Goal: Task Accomplishment & Management: Use online tool/utility

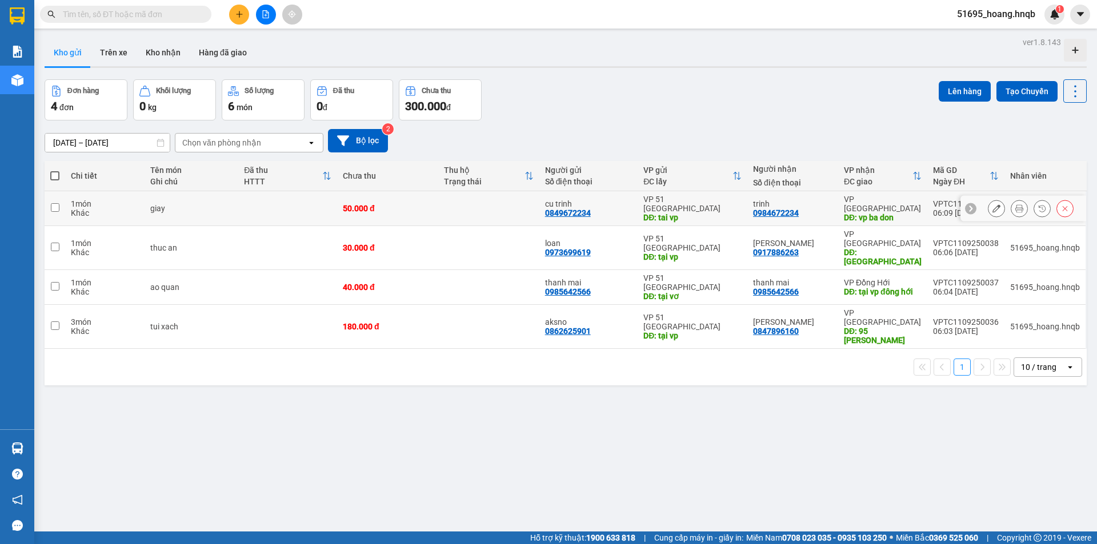
click at [50, 197] on td at bounding box center [55, 208] width 21 height 35
checkbox input "true"
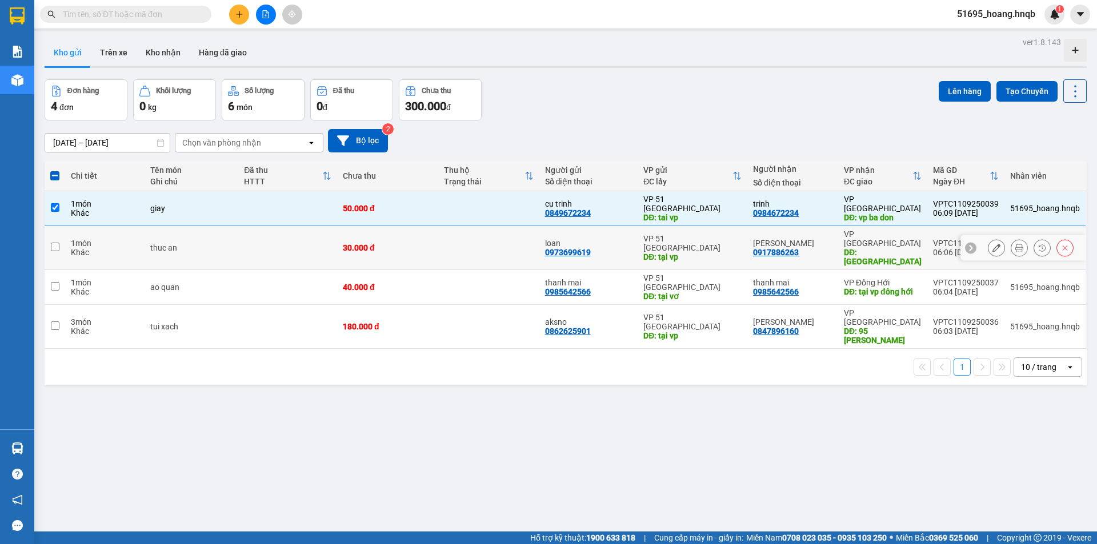
click at [49, 229] on td at bounding box center [55, 248] width 21 height 44
checkbox input "true"
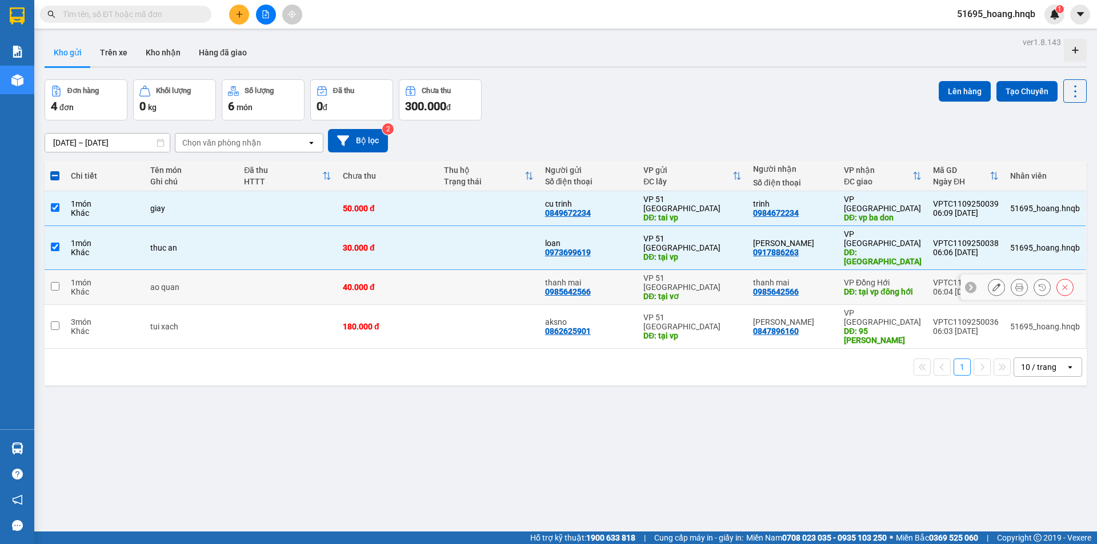
click at [58, 282] on input "checkbox" at bounding box center [55, 286] width 9 height 9
checkbox input "true"
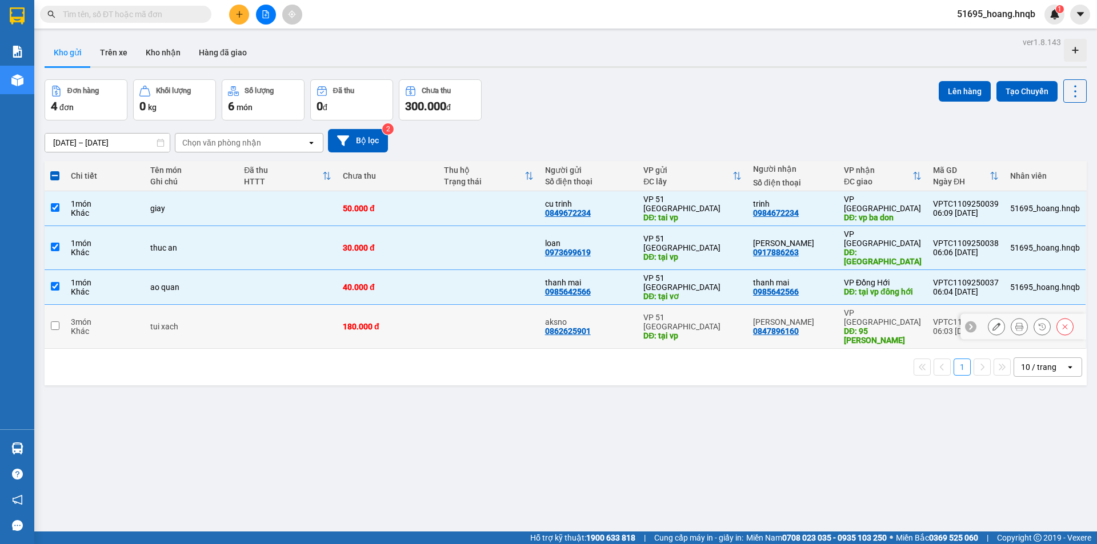
click at [54, 322] on input "checkbox" at bounding box center [55, 326] width 9 height 9
checkbox input "true"
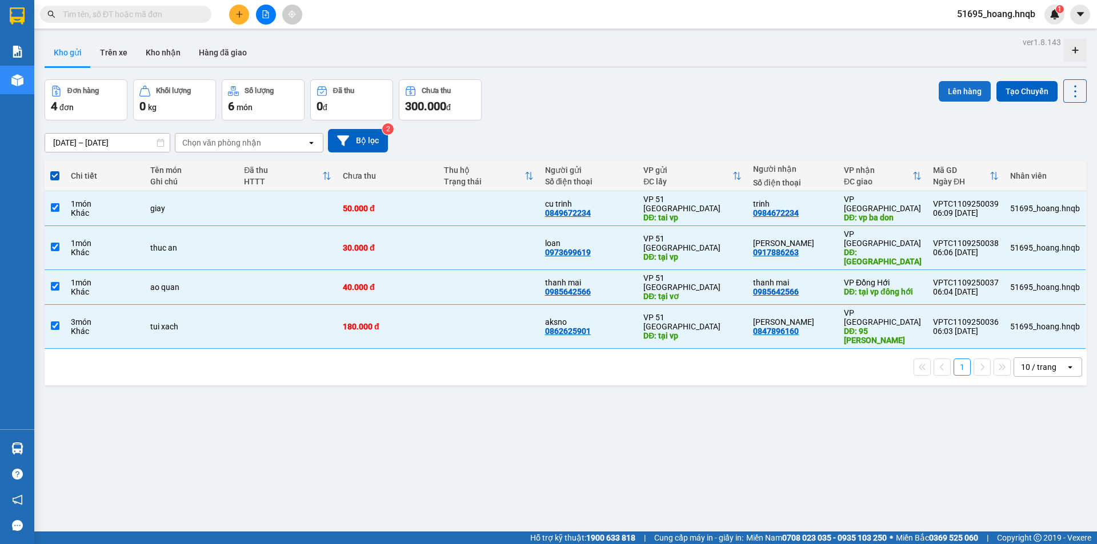
click at [955, 89] on button "Lên hàng" at bounding box center [964, 91] width 52 height 21
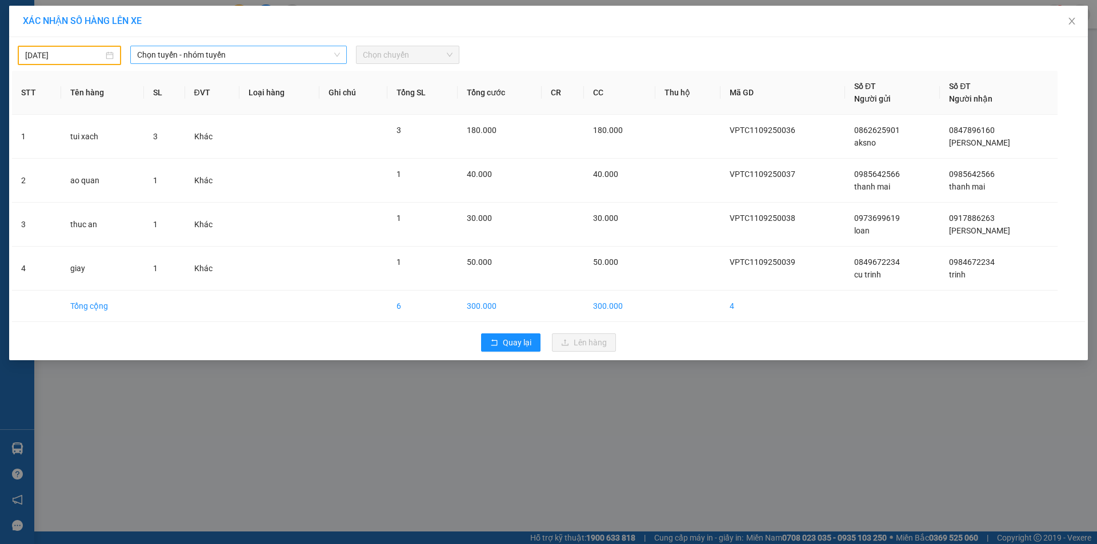
click at [217, 53] on span "Chọn tuyến - nhóm tuyến" at bounding box center [238, 54] width 203 height 17
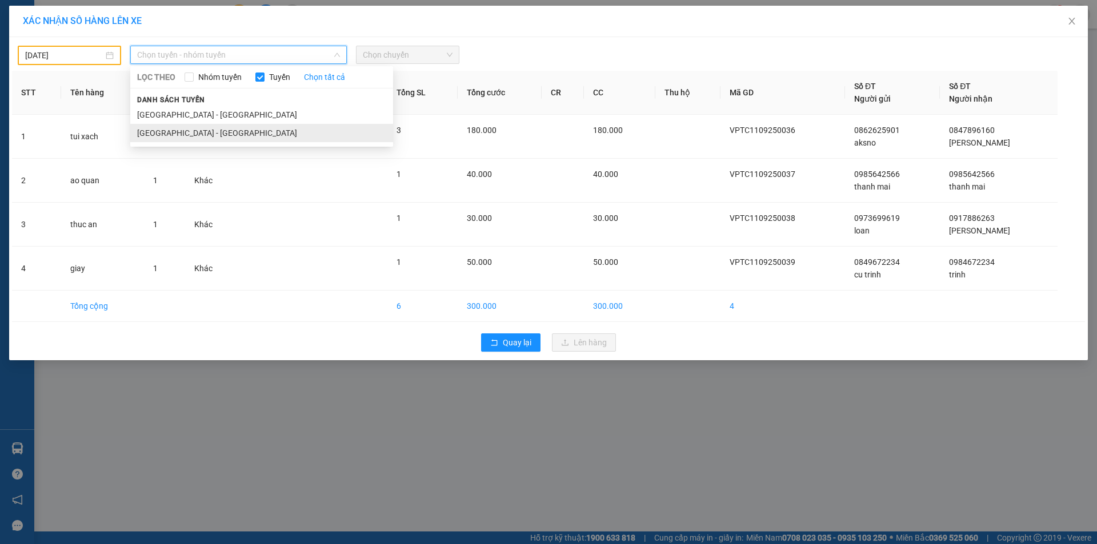
click at [215, 131] on li "[GEOGRAPHIC_DATA] - [GEOGRAPHIC_DATA]" at bounding box center [261, 133] width 263 height 18
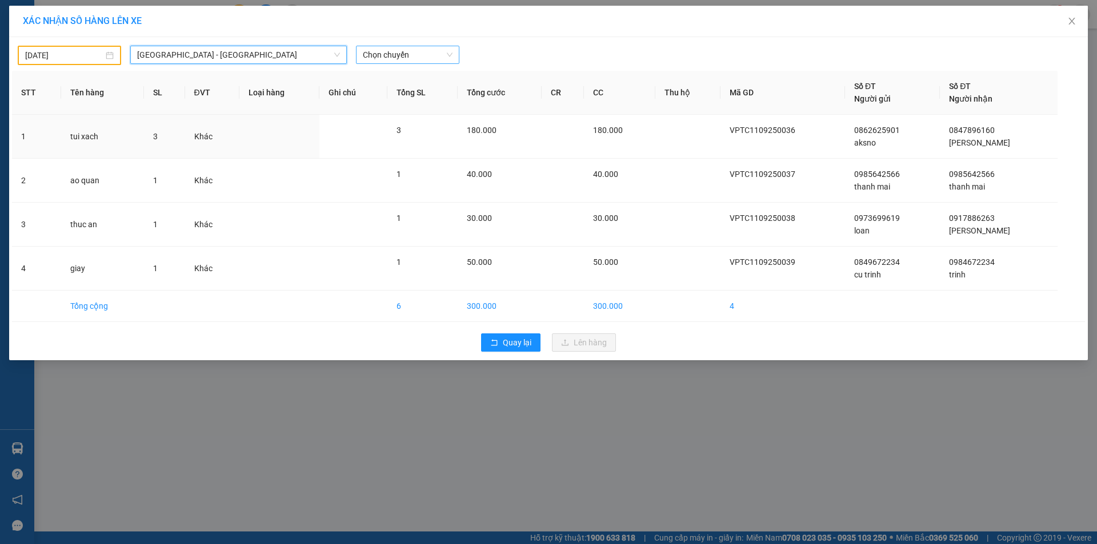
click at [401, 56] on span "Chọn chuyến" at bounding box center [408, 54] width 90 height 17
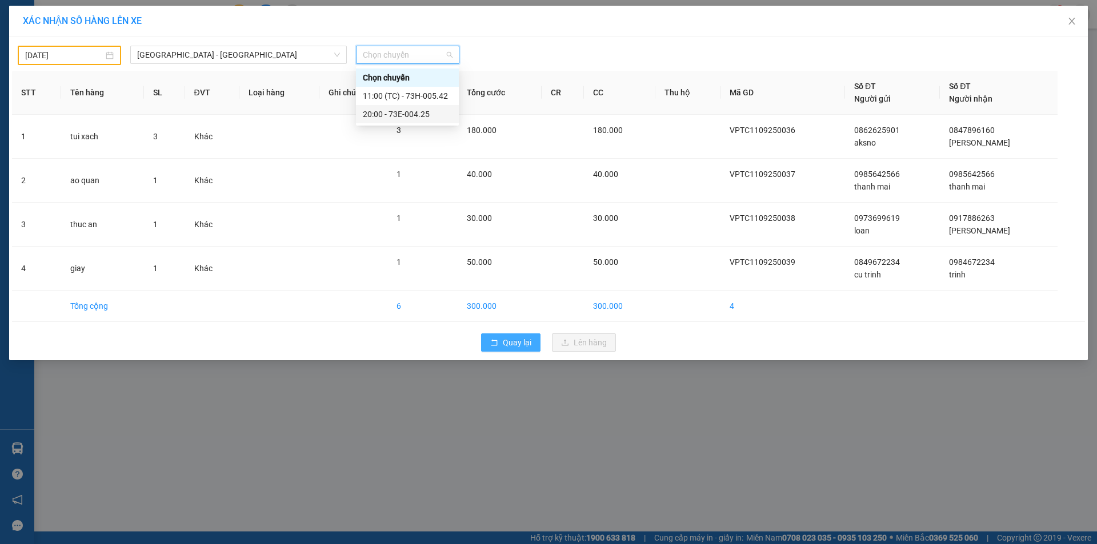
click at [532, 347] on button "Quay lại" at bounding box center [510, 343] width 59 height 18
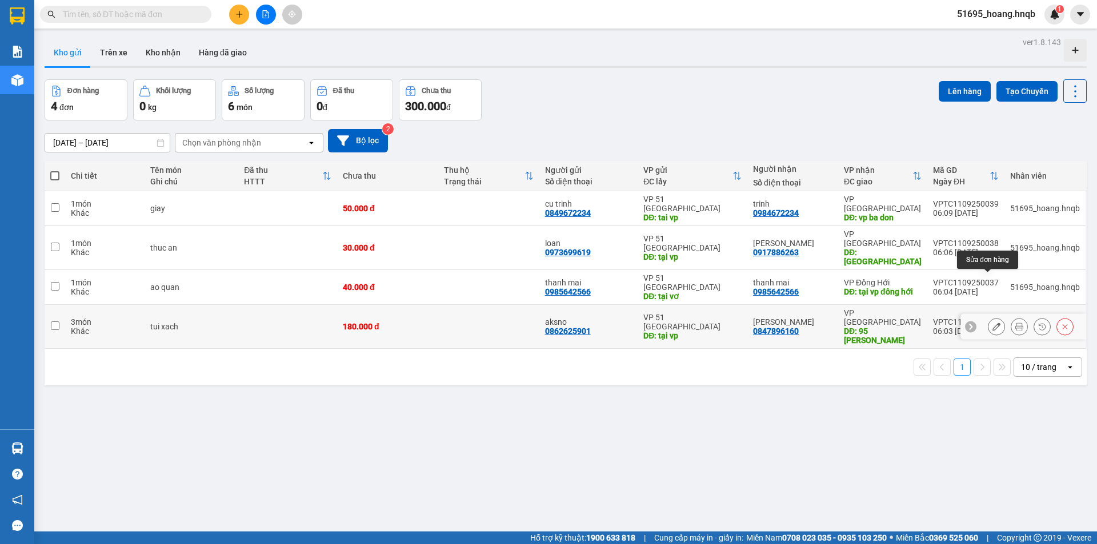
click at [992, 323] on icon at bounding box center [996, 327] width 8 height 8
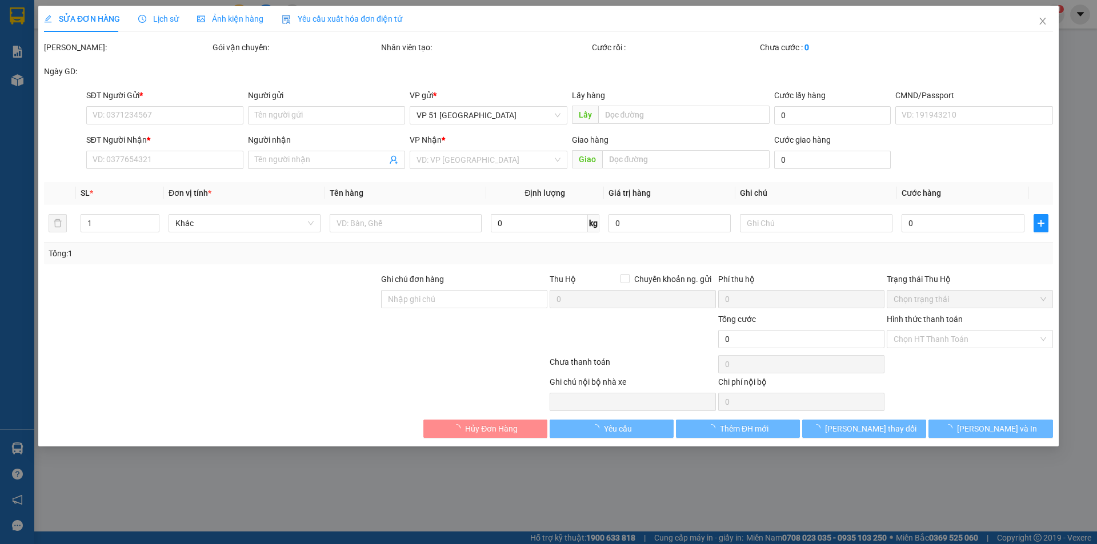
type input "0862625901"
type input "aksno"
type input "tại vp"
type input "0847896160"
type input "[PERSON_NAME]"
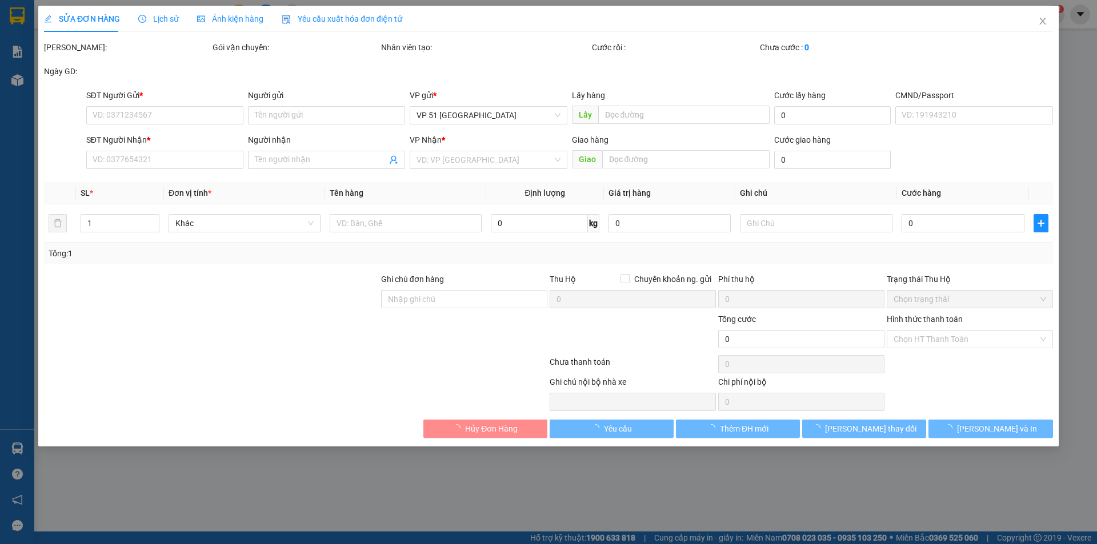
type input "95 [PERSON_NAME]"
type input "Chưa thanh toán cước"
type input "180.000"
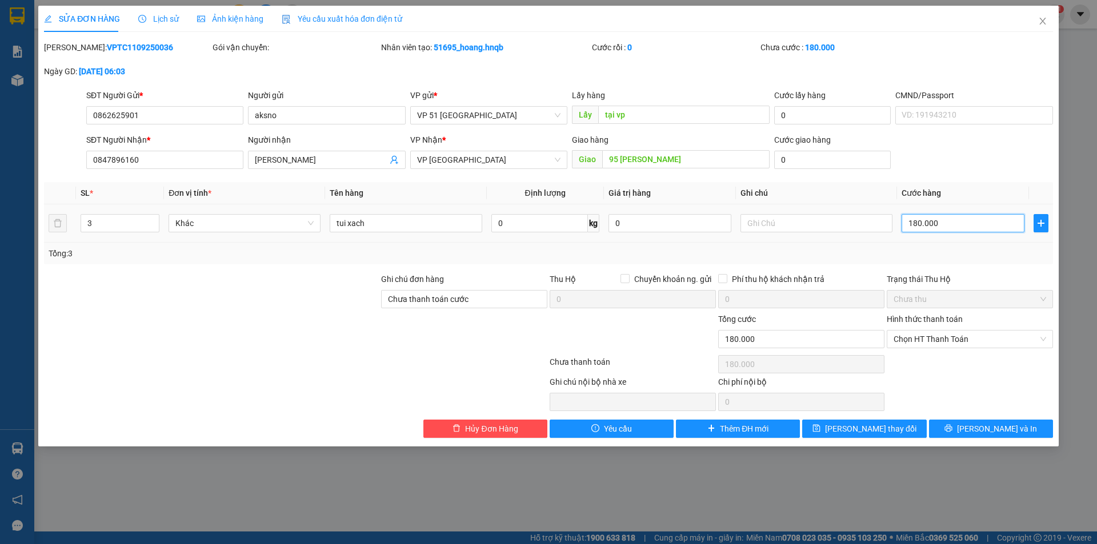
click at [948, 226] on input "180.000" at bounding box center [962, 223] width 123 height 18
type input "1"
type input "15"
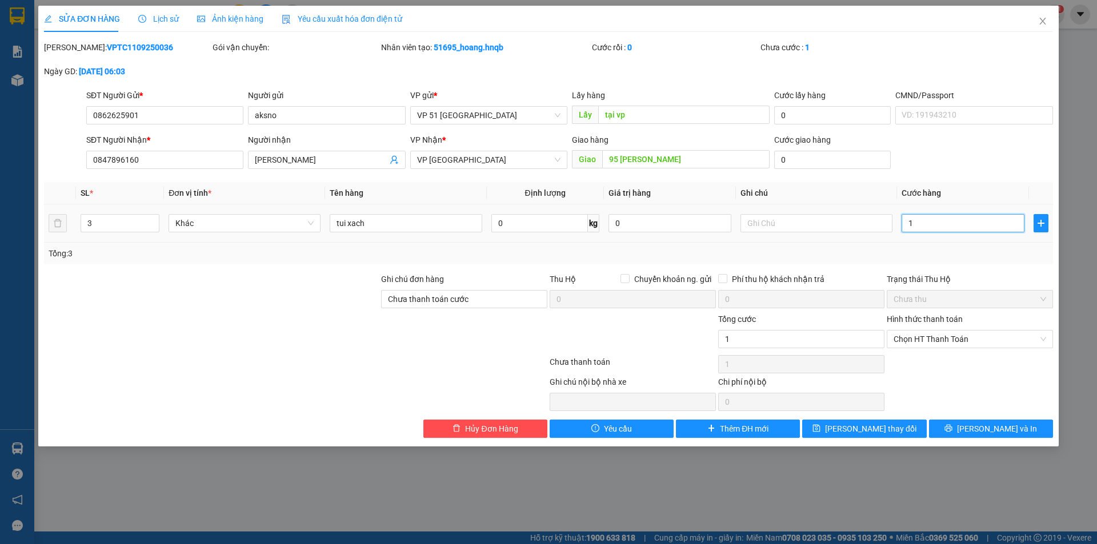
type input "15"
type input "150"
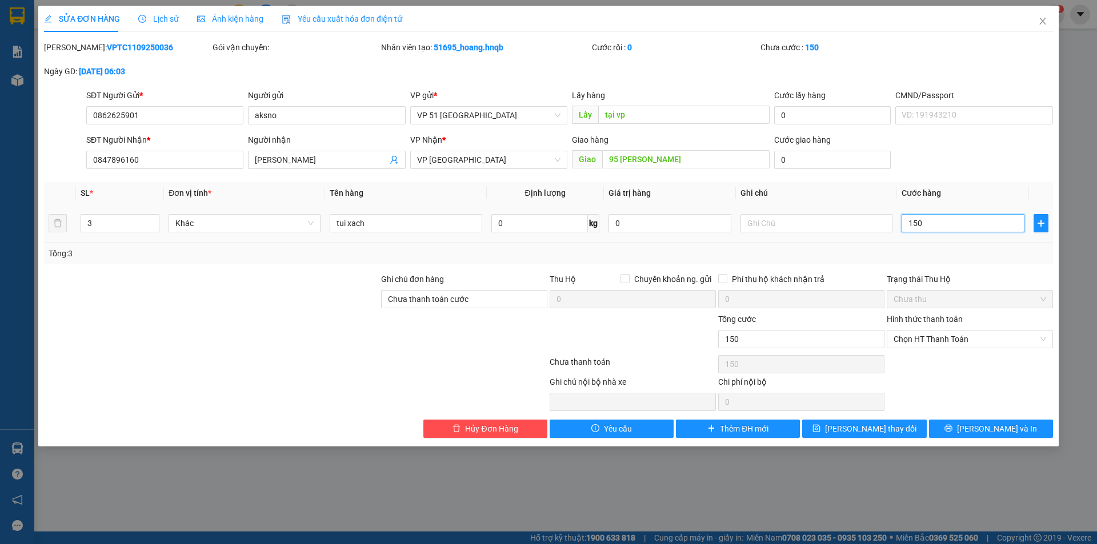
type input "1.500"
type input "15.000"
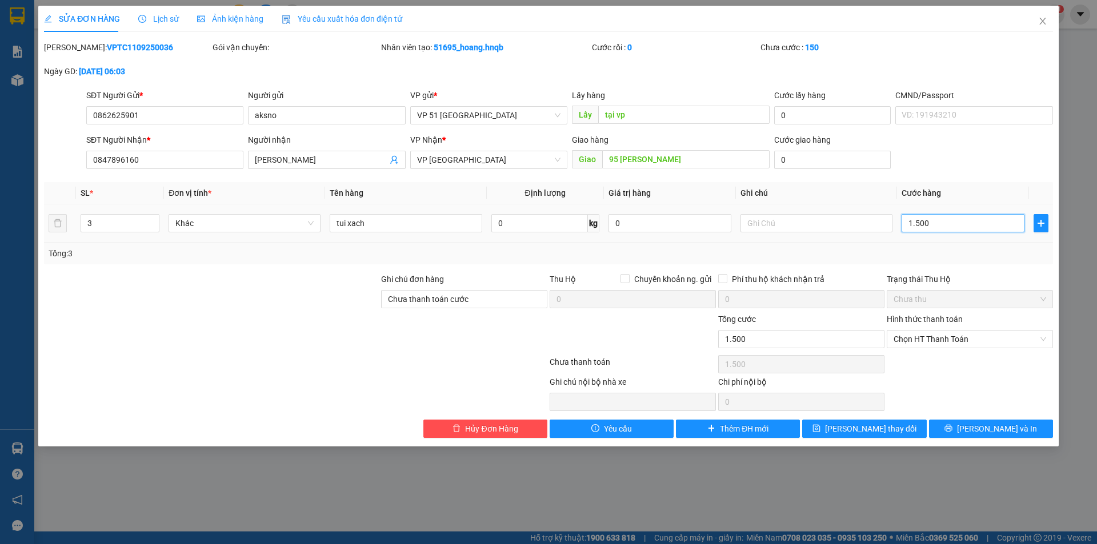
type input "15.000"
type input "150.000"
click at [855, 424] on span "[PERSON_NAME] thay đổi" at bounding box center [870, 429] width 91 height 13
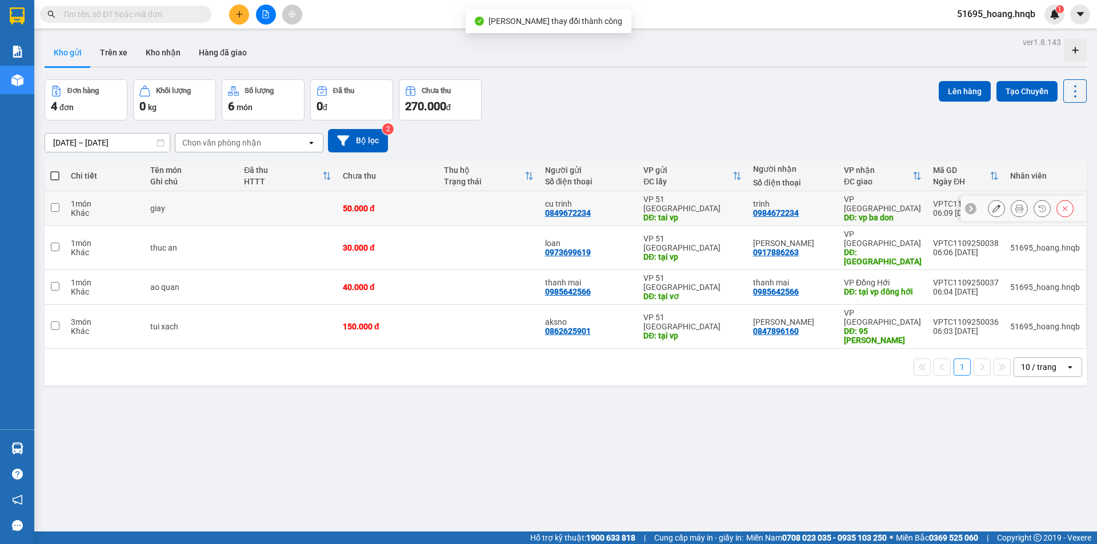
click at [61, 203] on td at bounding box center [55, 208] width 21 height 35
checkbox input "true"
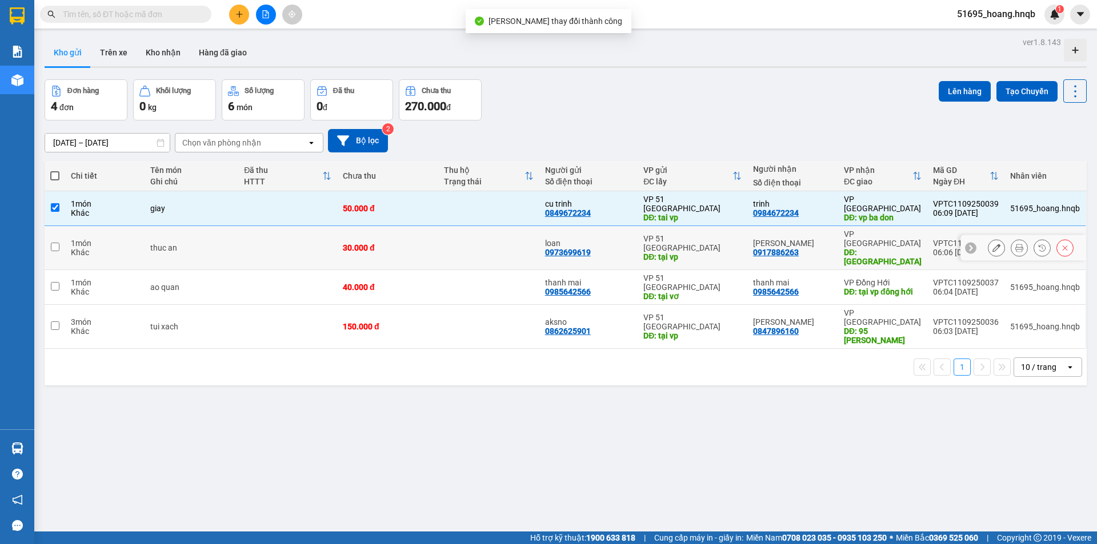
click at [59, 243] on input "checkbox" at bounding box center [55, 247] width 9 height 9
checkbox input "true"
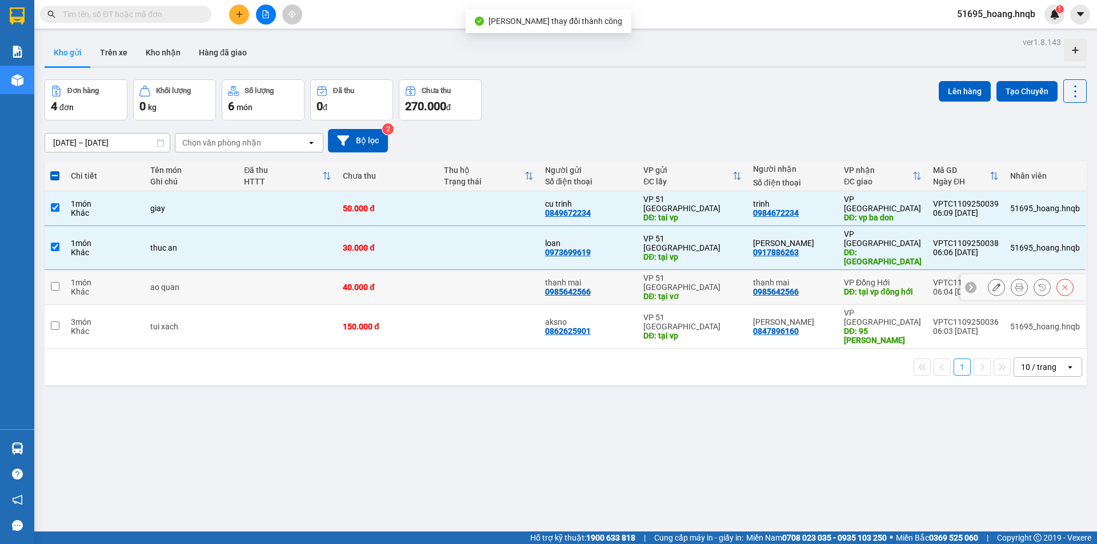
click at [54, 282] on input "checkbox" at bounding box center [55, 286] width 9 height 9
checkbox input "true"
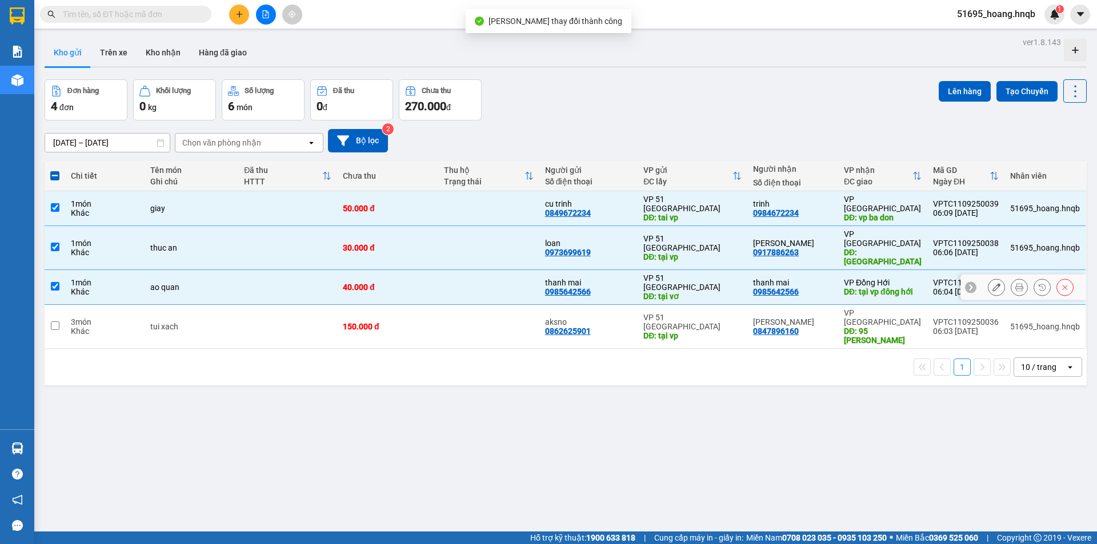
click at [60, 305] on td at bounding box center [55, 327] width 21 height 44
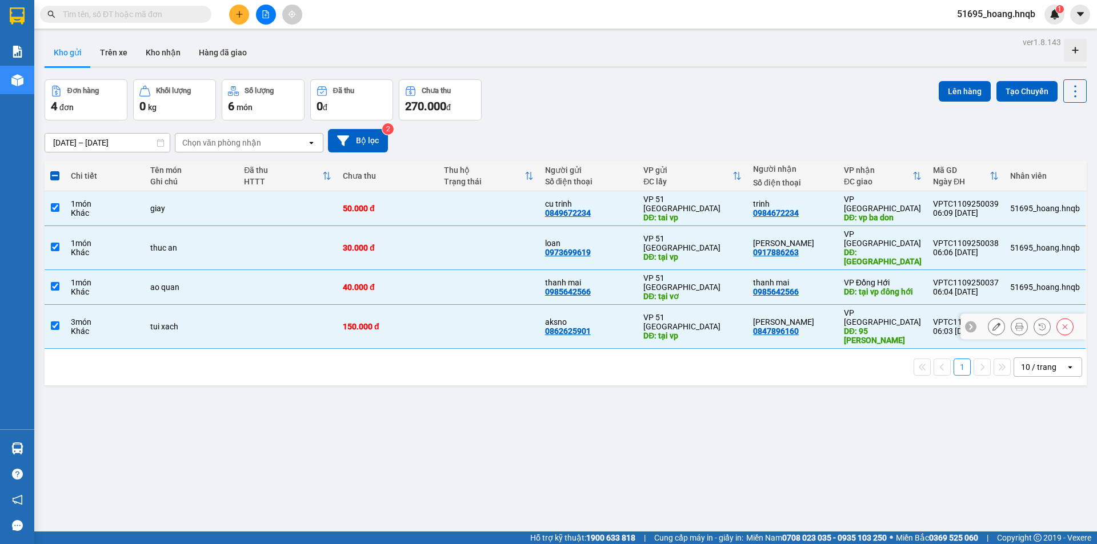
checkbox input "true"
click at [950, 92] on button "Lên hàng" at bounding box center [964, 91] width 52 height 21
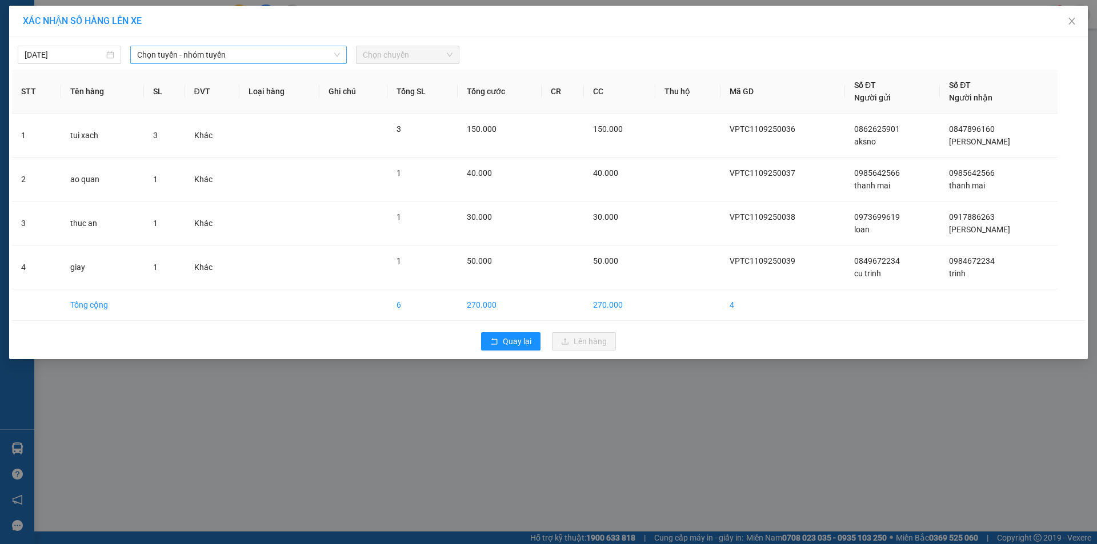
click at [232, 59] on span "Chọn tuyến - nhóm tuyến" at bounding box center [238, 54] width 203 height 17
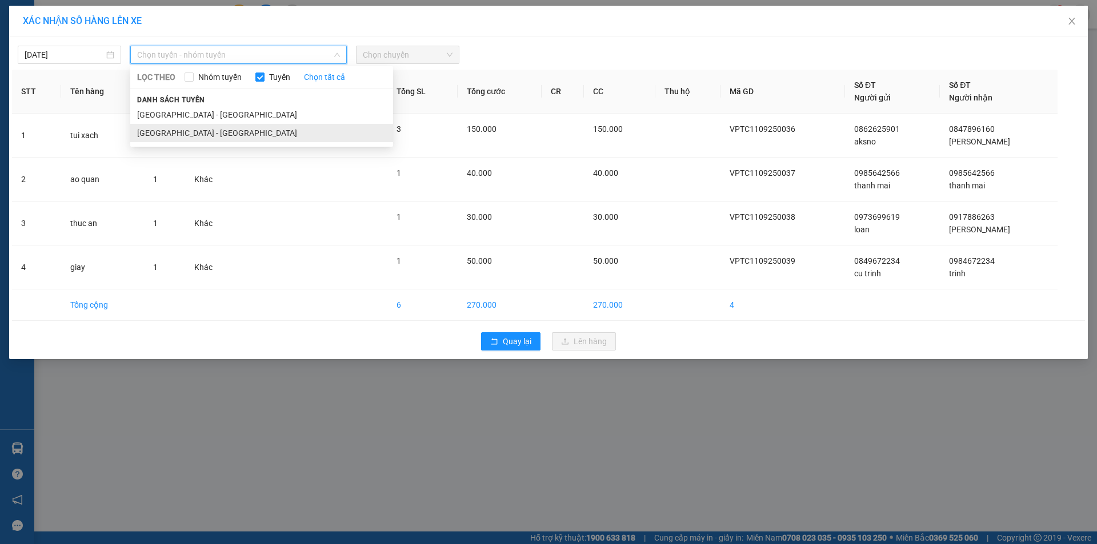
click at [201, 129] on li "[GEOGRAPHIC_DATA] - [GEOGRAPHIC_DATA]" at bounding box center [261, 133] width 263 height 18
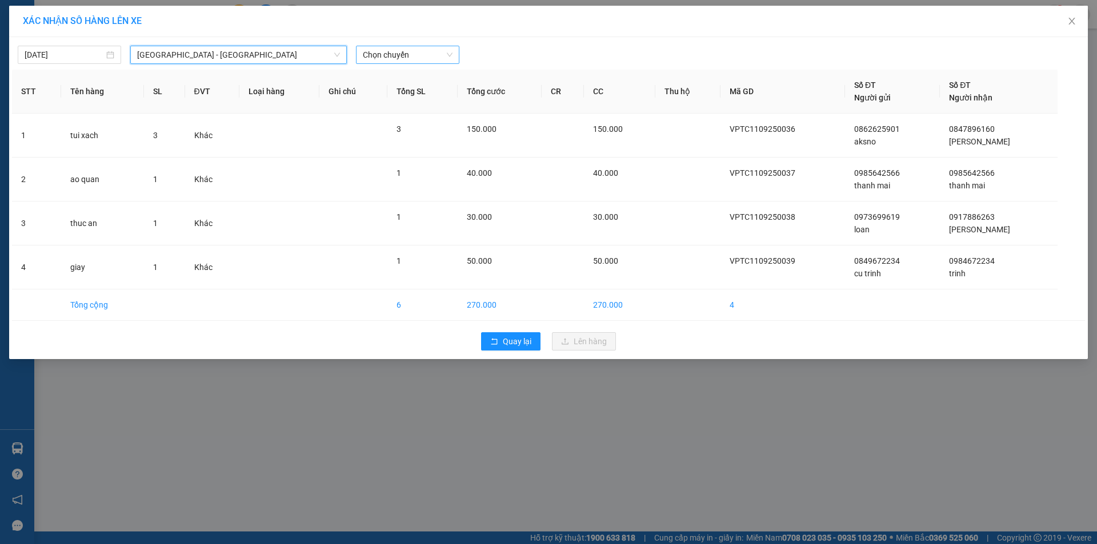
click at [376, 57] on span "Chọn chuyến" at bounding box center [408, 54] width 90 height 17
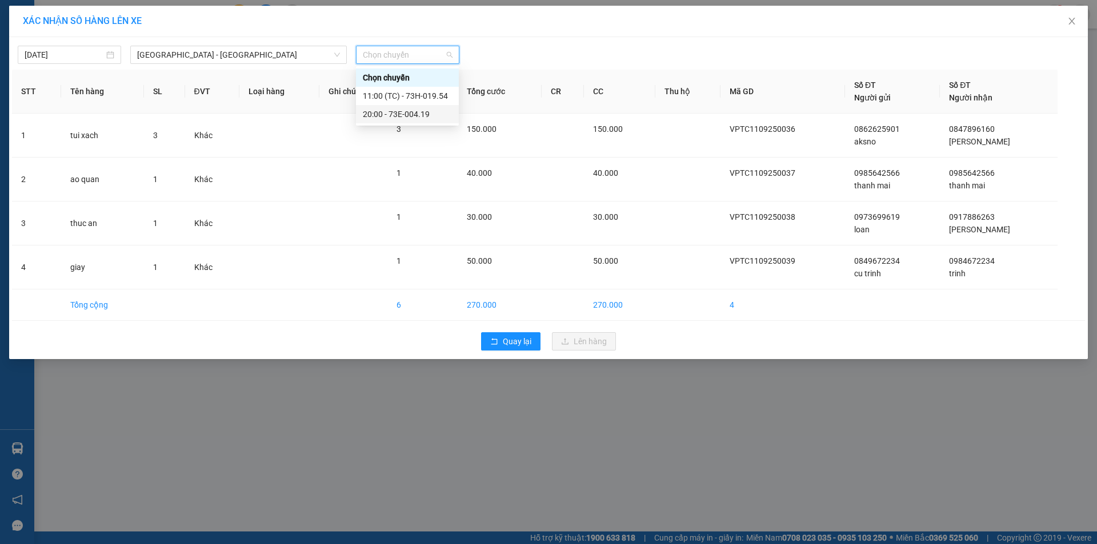
click at [390, 113] on div "20:00 - 73E-004.19" at bounding box center [407, 114] width 89 height 13
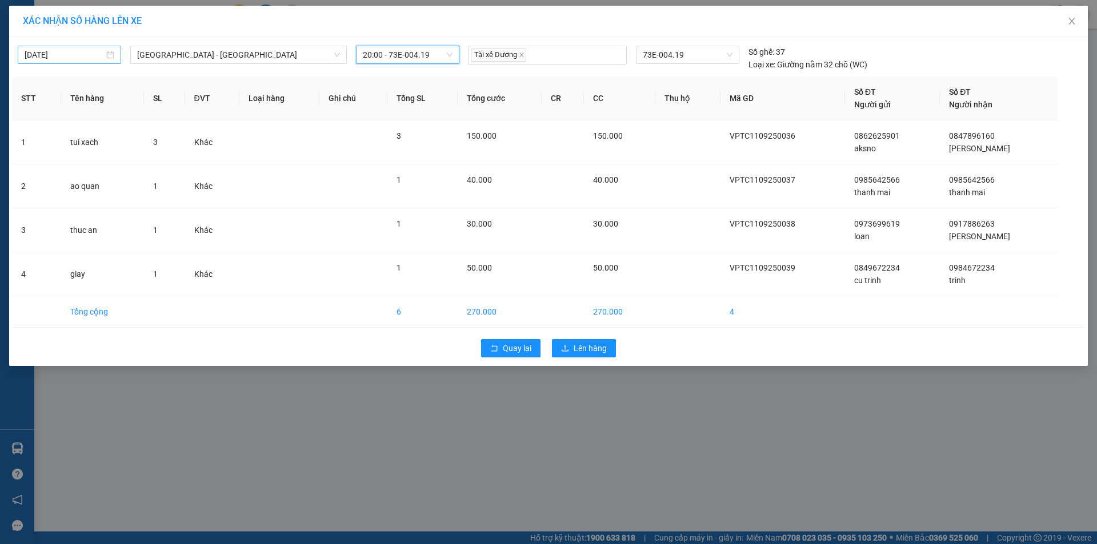
click at [81, 58] on input "[DATE]" at bounding box center [64, 55] width 79 height 13
click at [123, 137] on div "11" at bounding box center [117, 138] width 14 height 14
type input "[DATE]"
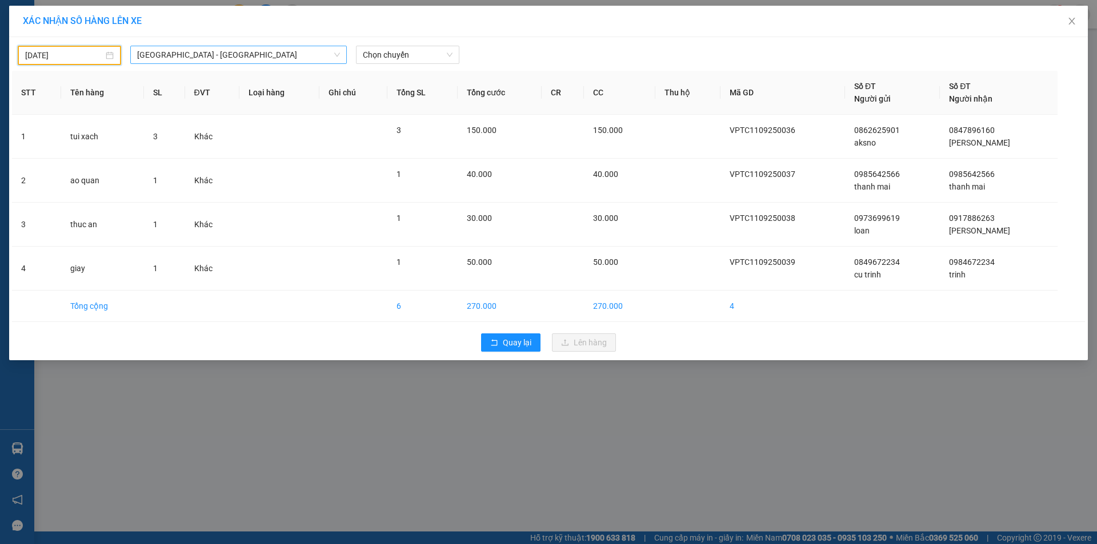
click at [208, 51] on span "[GEOGRAPHIC_DATA] - [GEOGRAPHIC_DATA]" at bounding box center [238, 54] width 203 height 17
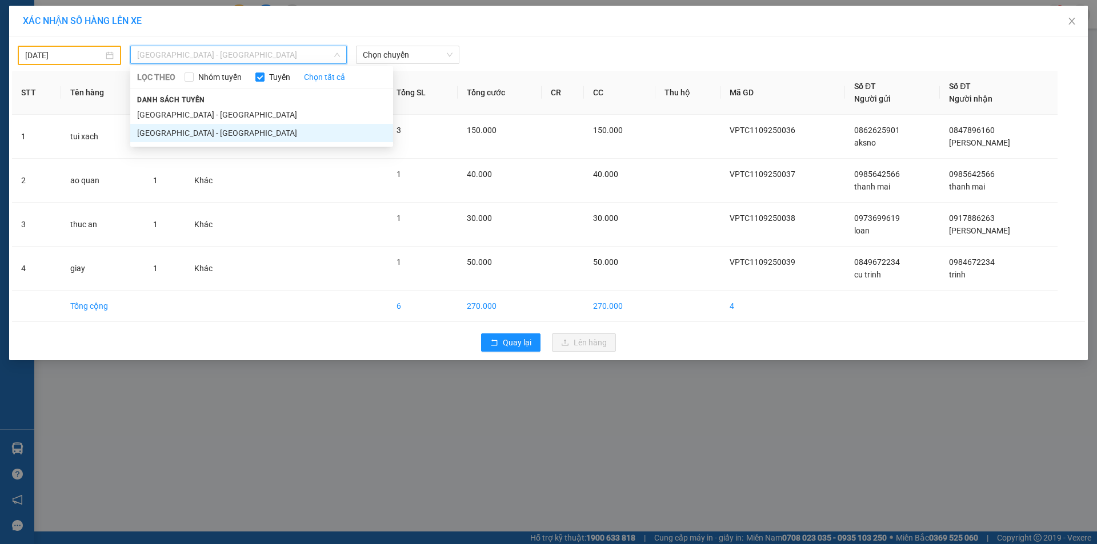
click at [190, 135] on li "[GEOGRAPHIC_DATA] - [GEOGRAPHIC_DATA]" at bounding box center [261, 133] width 263 height 18
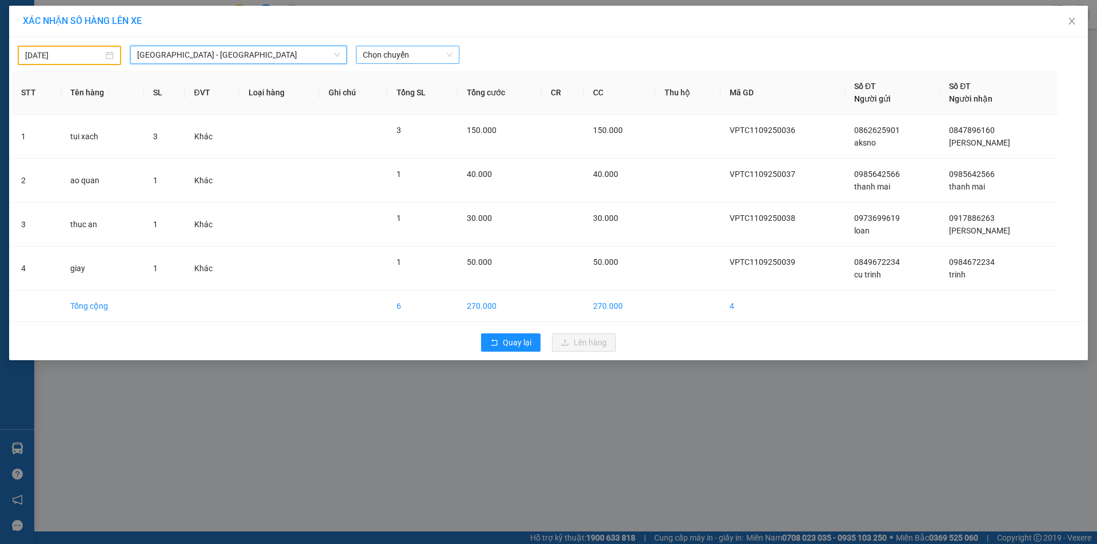
click at [408, 54] on span "Chọn chuyến" at bounding box center [408, 54] width 90 height 17
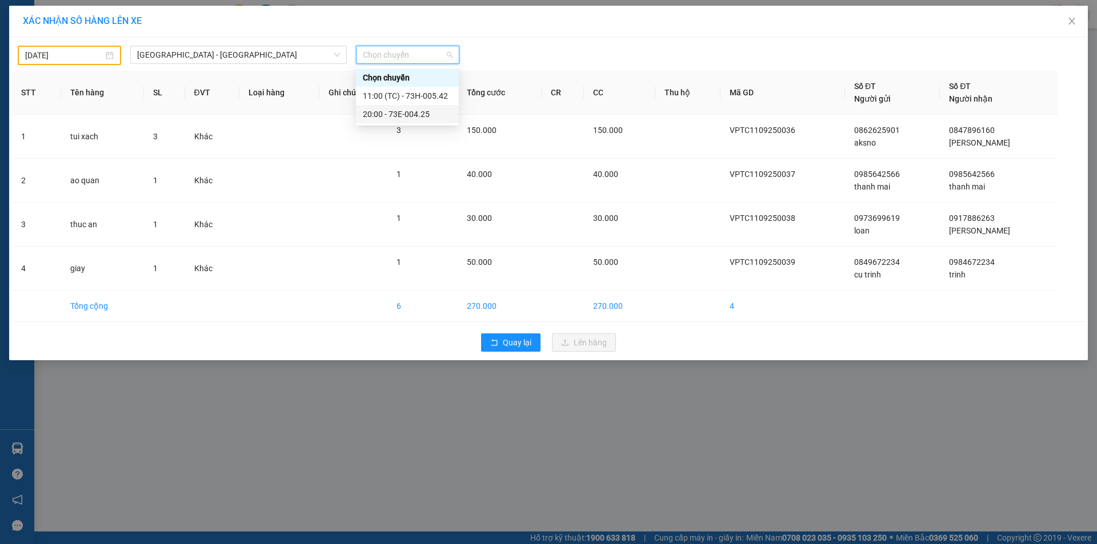
click at [402, 109] on div "20:00 - 73E-004.25" at bounding box center [407, 114] width 89 height 13
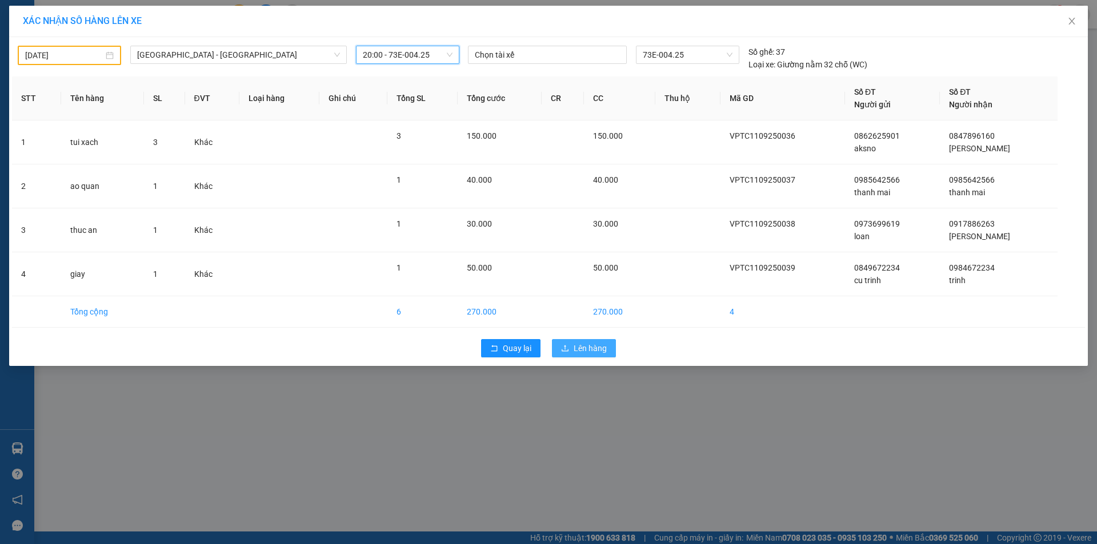
click at [570, 351] on button "Lên hàng" at bounding box center [584, 348] width 64 height 18
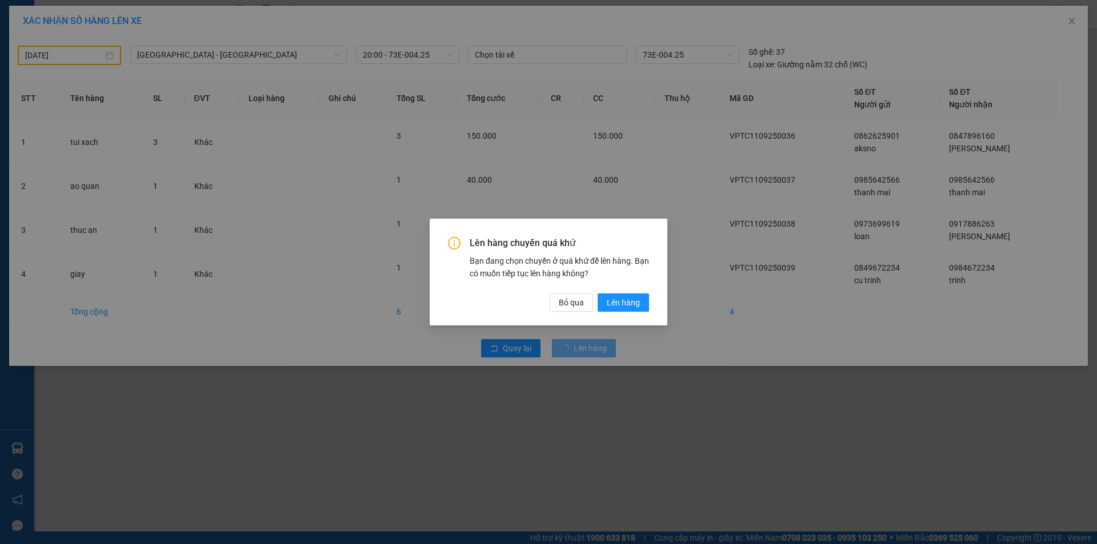
click at [605, 292] on div "Lên hàng chuyến quá khứ Bạn đang chọn chuyến ở quá khứ để lên hàng. Bạn có muốn…" at bounding box center [548, 274] width 201 height 74
click at [619, 302] on span "Lên hàng" at bounding box center [623, 302] width 33 height 13
